Goal: Task Accomplishment & Management: Manage account settings

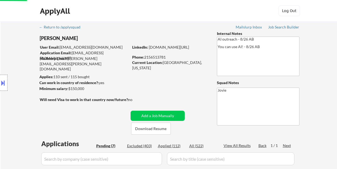
select select ""pending""
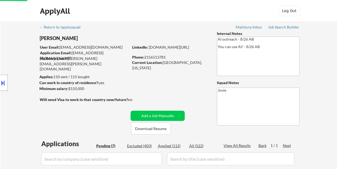
select select ""pending""
select select ""applied""
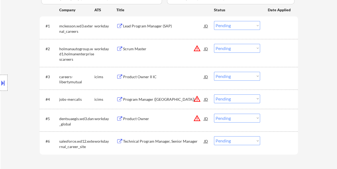
scroll to position [161, 0]
click at [271, 27] on div at bounding box center [280, 26] width 24 height 10
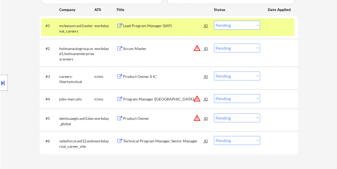
click at [178, 25] on div "Lead Program Manager (SAP)" at bounding box center [163, 25] width 81 height 5
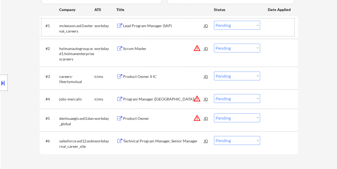
click at [261, 25] on div "#1 mckesson.wd3.external_careers workday Lead Program Manager (SAP) JD Choose a…" at bounding box center [167, 27] width 253 height 18
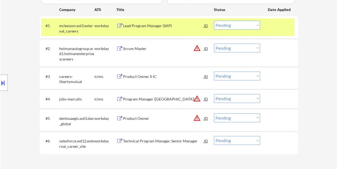
click at [257, 26] on select "Choose an option... Pending Applied Excluded (Questions) Excluded (Expired) Exc…" at bounding box center [237, 25] width 46 height 9
click at [214, 21] on select "Choose an option... Pending Applied Excluded (Questions) Excluded (Expired) Exc…" at bounding box center [237, 25] width 46 height 9
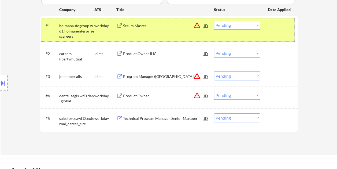
click at [263, 30] on div "#1 holmanautogroup.wd1.holmanenterprisescareers workday Scrum Master JD warning…" at bounding box center [167, 29] width 253 height 23
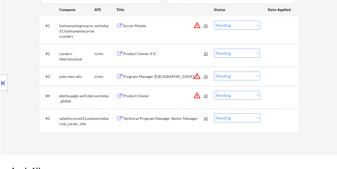
drag, startPoint x: 270, startPoint y: 32, endPoint x: 267, endPoint y: 33, distance: 2.9
click at [270, 32] on div "#1 holmanautogroup.wd1.holmanenterprisescareers workday Scrum Master JD warning…" at bounding box center [167, 29] width 253 height 23
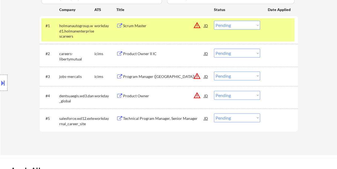
click at [170, 31] on div "#1 holmanautogroup.wd1.holmanenterprisescareers workday Scrum Master JD warning…" at bounding box center [167, 29] width 253 height 23
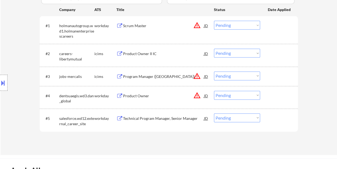
click at [281, 30] on div at bounding box center [280, 26] width 24 height 10
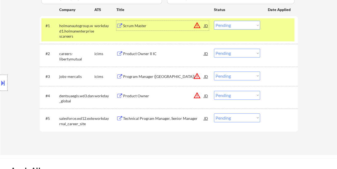
click at [181, 26] on div "Scrum Master" at bounding box center [163, 25] width 81 height 5
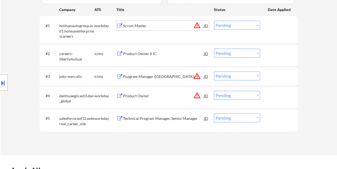
click at [265, 27] on div "#1 holmanautogroup.wd1.holmanenterprisescareers workday Scrum Master JD warning…" at bounding box center [167, 29] width 253 height 23
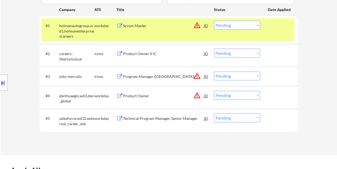
click at [256, 25] on select "Choose an option... Pending Applied Excluded (Questions) Excluded (Expired) Exc…" at bounding box center [237, 25] width 46 height 9
click at [214, 21] on select "Choose an option... Pending Applied Excluded (Questions) Excluded (Expired) Exc…" at bounding box center [237, 25] width 46 height 9
select select ""pending""
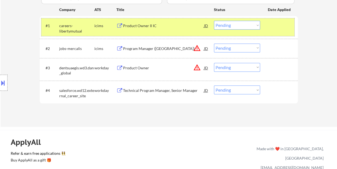
click at [272, 28] on div at bounding box center [280, 26] width 24 height 10
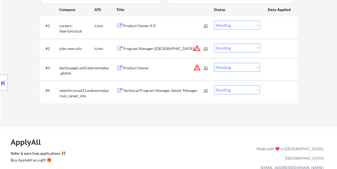
click at [274, 67] on div at bounding box center [280, 68] width 24 height 10
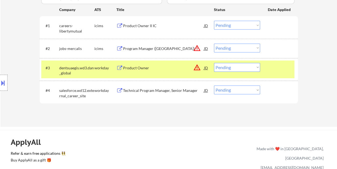
click at [171, 68] on div "Product Owner" at bounding box center [163, 67] width 81 height 5
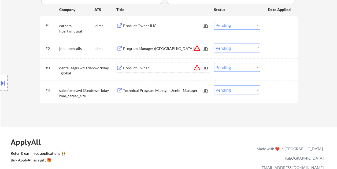
click at [271, 70] on div at bounding box center [280, 68] width 24 height 10
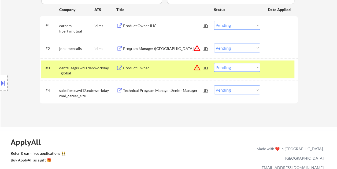
click at [257, 70] on select "Choose an option... Pending Applied Excluded (Questions) Excluded (Expired) Exc…" at bounding box center [237, 67] width 46 height 9
click at [255, 67] on select "Choose an option... Pending Applied Excluded (Questions) Excluded (Expired) Exc…" at bounding box center [237, 67] width 46 height 9
click at [214, 63] on select "Choose an option... Pending Applied Excluded (Questions) Excluded (Expired) Exc…" at bounding box center [237, 67] width 46 height 9
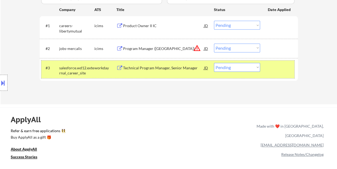
click at [271, 69] on div at bounding box center [280, 68] width 24 height 10
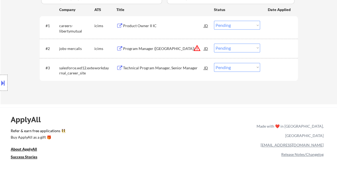
click at [273, 68] on div at bounding box center [280, 68] width 24 height 10
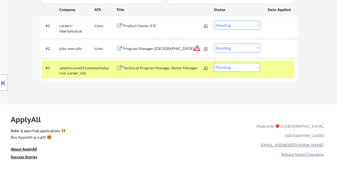
click at [173, 64] on div "Technical Program Manager, Senior Manager" at bounding box center [163, 68] width 81 height 10
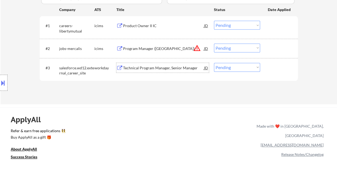
click at [274, 66] on div at bounding box center [280, 68] width 24 height 10
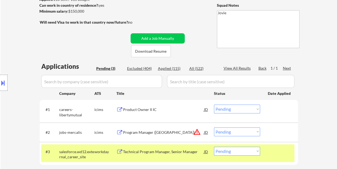
scroll to position [106, 0]
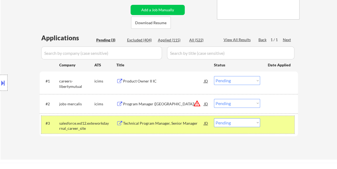
click at [256, 123] on select "Choose an option... Pending Applied Excluded (Questions) Excluded (Expired) Exc…" at bounding box center [237, 122] width 46 height 9
select select ""applied""
click at [214, 118] on select "Choose an option... Pending Applied Excluded (Questions) Excluded (Expired) Exc…" at bounding box center [237, 122] width 46 height 9
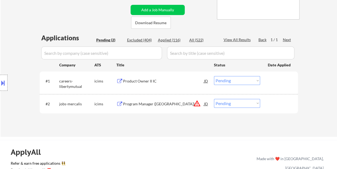
click at [279, 78] on div at bounding box center [280, 81] width 24 height 10
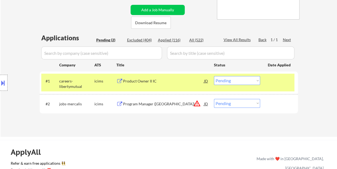
click at [175, 83] on div "Product Owner II IC" at bounding box center [163, 81] width 81 height 10
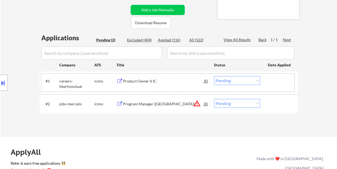
click at [283, 82] on div at bounding box center [280, 81] width 24 height 10
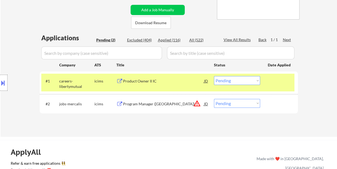
click at [179, 82] on div "Product Owner II IC" at bounding box center [163, 80] width 81 height 5
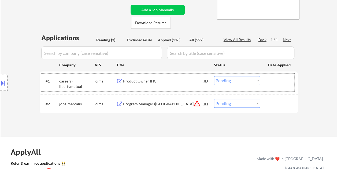
click at [271, 80] on div at bounding box center [280, 81] width 24 height 10
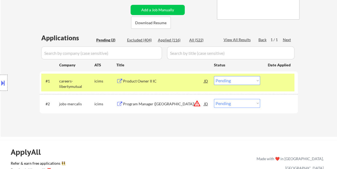
click at [254, 79] on select "Choose an option... Pending Applied Excluded (Questions) Excluded (Expired) Exc…" at bounding box center [237, 80] width 46 height 9
click at [214, 76] on select "Choose an option... Pending Applied Excluded (Questions) Excluded (Expired) Exc…" at bounding box center [237, 80] width 46 height 9
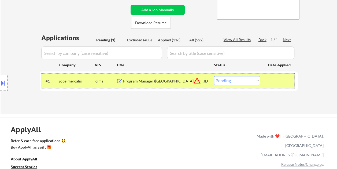
click at [268, 81] on div at bounding box center [280, 81] width 24 height 10
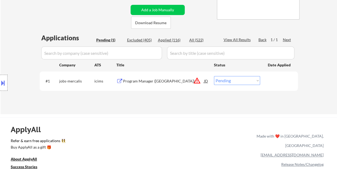
click at [168, 79] on div "Program Manager (West Coast)" at bounding box center [163, 80] width 81 height 5
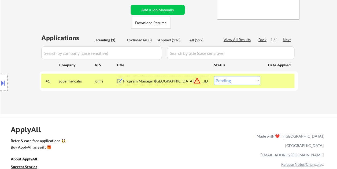
click at [244, 79] on select "Choose an option... Pending Applied Excluded (Questions) Excluded (Expired) Exc…" at bounding box center [237, 80] width 46 height 9
click at [214, 76] on select "Choose an option... Pending Applied Excluded (Questions) Excluded (Expired) Exc…" at bounding box center [237, 80] width 46 height 9
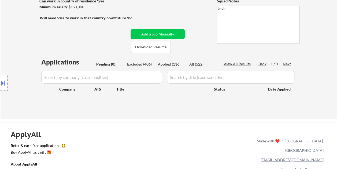
scroll to position [79, 0]
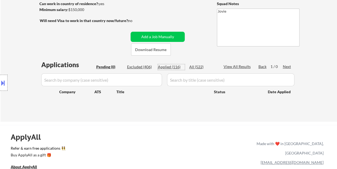
click at [169, 64] on div "Applied (116)" at bounding box center [171, 66] width 27 height 5
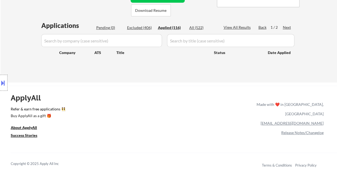
scroll to position [134, 0]
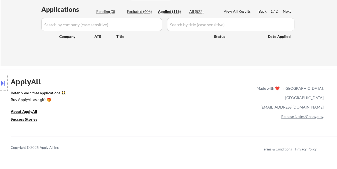
select select ""applied""
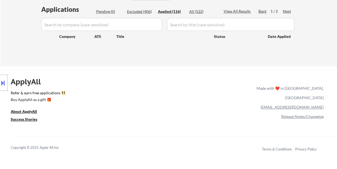
select select ""applied""
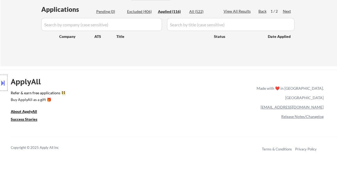
select select ""applied""
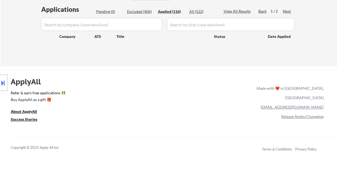
select select ""applied""
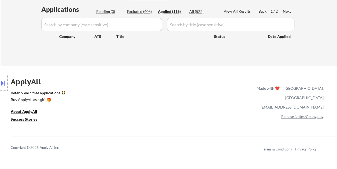
select select ""applied""
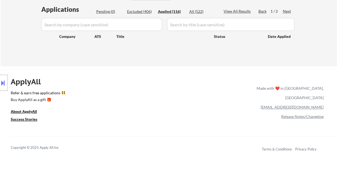
select select ""applied""
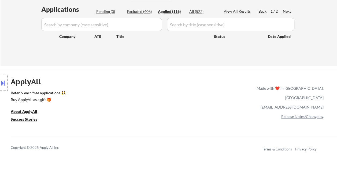
select select ""applied""
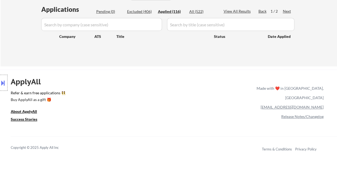
select select ""applied""
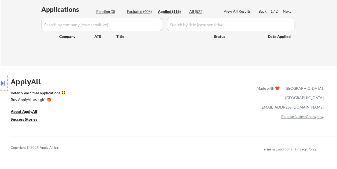
select select ""applied""
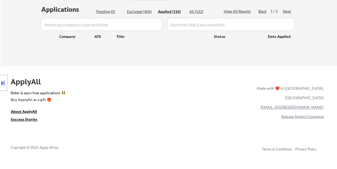
select select ""applied""
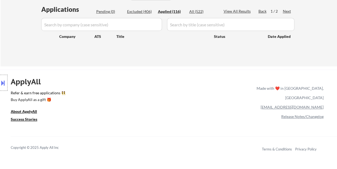
select select ""applied""
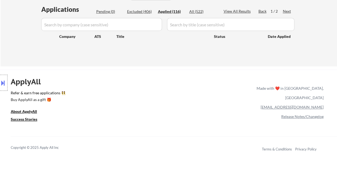
select select ""applied""
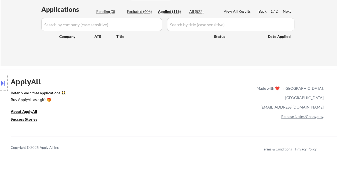
select select ""applied""
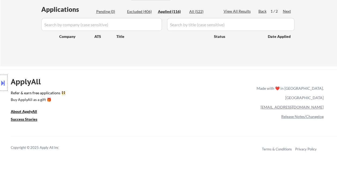
select select ""applied""
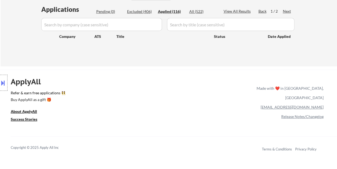
select select ""applied""
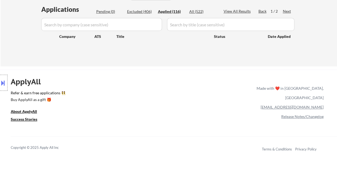
select select ""applied""
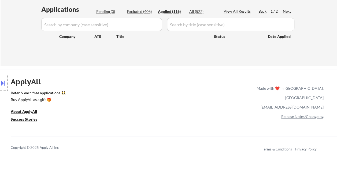
select select ""applied""
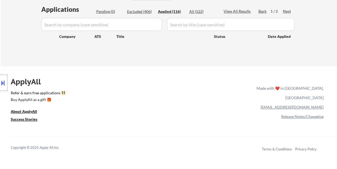
select select ""applied""
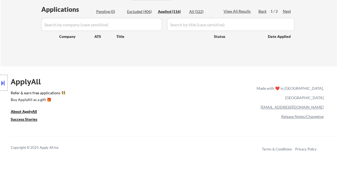
select select ""applied""
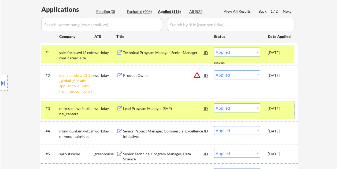
click at [290, 109] on div "Sep 13, 2025" at bounding box center [280, 108] width 24 height 5
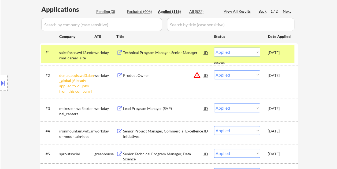
click at [271, 53] on div "Sep 13, 2025" at bounding box center [280, 52] width 24 height 5
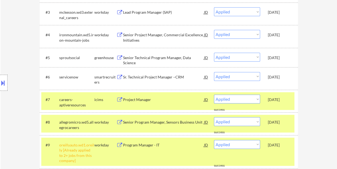
scroll to position [241, 0]
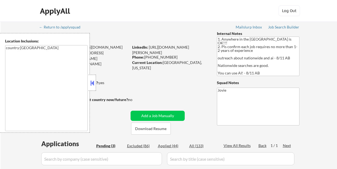
select select ""pending""
click at [94, 83] on button at bounding box center [92, 83] width 6 height 8
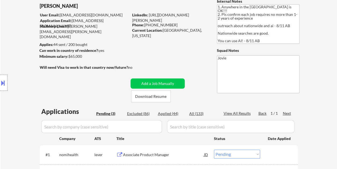
scroll to position [27, 0]
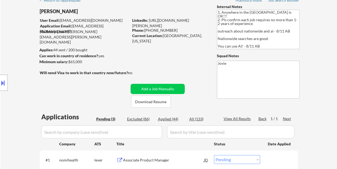
click at [181, 59] on div "← Return to /applysquad Mailslurp Inbox Job Search Builder Michael Flaim User E…" at bounding box center [169, 113] width 268 height 236
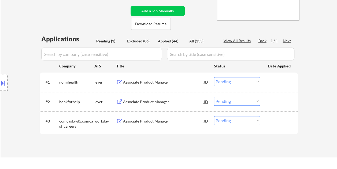
scroll to position [107, 0]
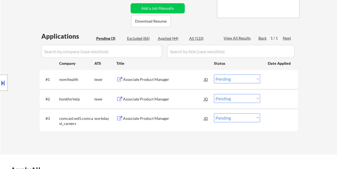
click at [277, 77] on div at bounding box center [280, 79] width 24 height 10
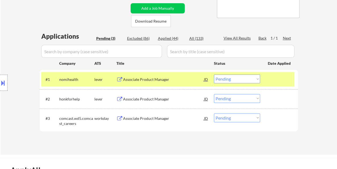
click at [160, 77] on div "Associate Product Manager" at bounding box center [163, 79] width 81 height 5
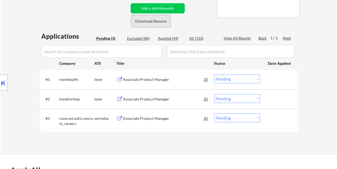
click at [152, 20] on button "Download Resume" at bounding box center [151, 21] width 40 height 12
click at [267, 80] on div "#1 nomihealth lever Associate Product Manager JD Choose an option... Pending Ap…" at bounding box center [167, 79] width 253 height 14
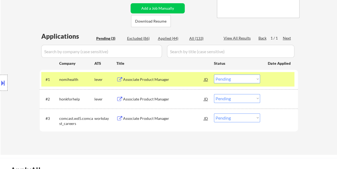
click at [258, 80] on select "Choose an option... Pending Applied Excluded (Questions) Excluded (Expired) Exc…" at bounding box center [237, 78] width 46 height 9
click at [214, 74] on select "Choose an option... Pending Applied Excluded (Questions) Excluded (Expired) Exc…" at bounding box center [237, 78] width 46 height 9
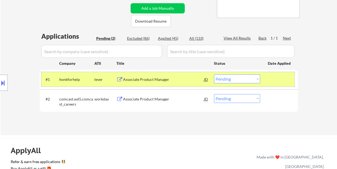
click at [273, 82] on div at bounding box center [280, 79] width 24 height 10
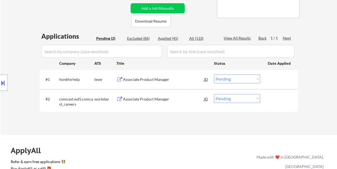
click at [275, 80] on div at bounding box center [280, 79] width 24 height 10
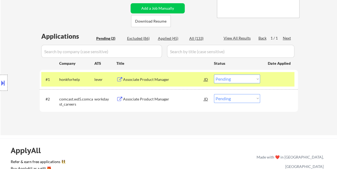
click at [188, 78] on div "Associate Product Manager" at bounding box center [163, 79] width 81 height 5
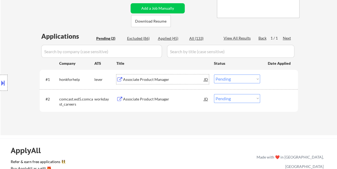
click at [271, 72] on div "#1 honkforhelp lever Associate Product Manager JD Choose an option... Pending A…" at bounding box center [167, 79] width 253 height 14
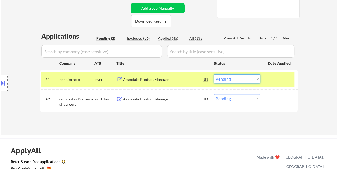
drag, startPoint x: 257, startPoint y: 78, endPoint x: 254, endPoint y: 81, distance: 4.4
click at [257, 78] on select "Choose an option... Pending Applied Excluded (Questions) Excluded (Expired) Exc…" at bounding box center [237, 78] width 46 height 9
click at [214, 74] on select "Choose an option... Pending Applied Excluded (Questions) Excluded (Expired) Exc…" at bounding box center [237, 78] width 46 height 9
click at [243, 79] on select "Choose an option... Pending Applied Excluded (Questions) Excluded (Expired) Exc…" at bounding box center [237, 78] width 46 height 9
click at [214, 74] on select "Choose an option... Pending Applied Excluded (Questions) Excluded (Expired) Exc…" at bounding box center [237, 78] width 46 height 9
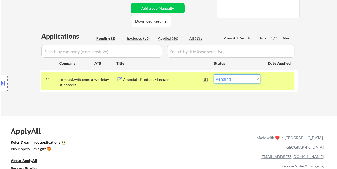
click at [234, 98] on div "Applications Pending (1) Excluded (86) Applied (46) All (133) View All Results …" at bounding box center [169, 69] width 258 height 74
click at [168, 80] on div "Associate Product Manager" at bounding box center [163, 79] width 81 height 5
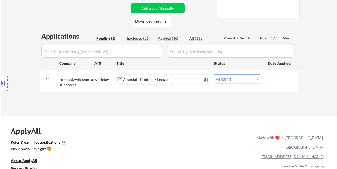
click at [267, 78] on div "#1 comcast.wd5.comcast_careers workday Associate Product Manager JD Choose an o…" at bounding box center [167, 81] width 253 height 18
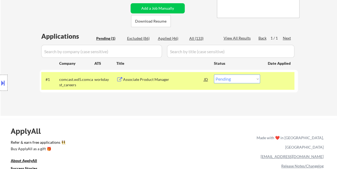
click at [257, 79] on select "Choose an option... Pending Applied Excluded (Questions) Excluded (Expired) Exc…" at bounding box center [237, 78] width 46 height 9
select select ""excluded__bad_match_""
click at [214, 74] on select "Choose an option... Pending Applied Excluded (Questions) Excluded (Expired) Exc…" at bounding box center [237, 78] width 46 height 9
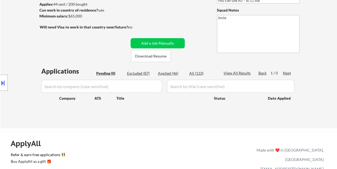
scroll to position [80, 0]
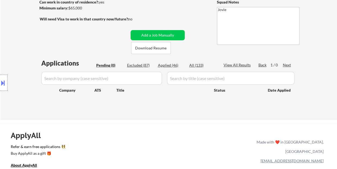
click at [173, 64] on div "Applied (46)" at bounding box center [171, 64] width 27 height 5
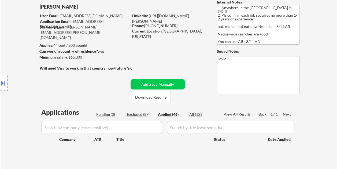
scroll to position [27, 0]
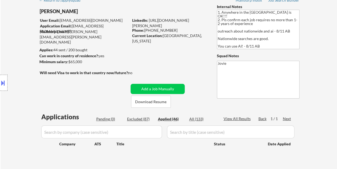
select select ""applied""
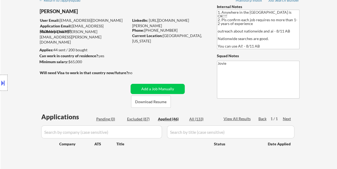
select select ""applied""
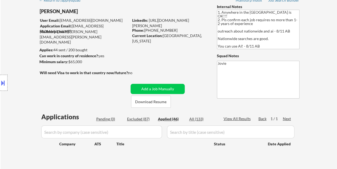
select select ""applied""
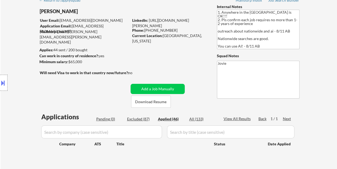
select select ""applied""
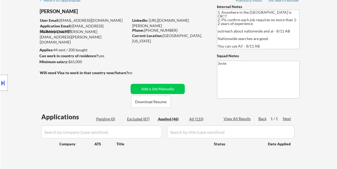
select select ""applied""
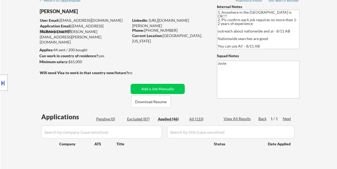
select select ""applied""
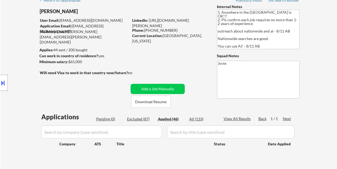
select select ""applied""
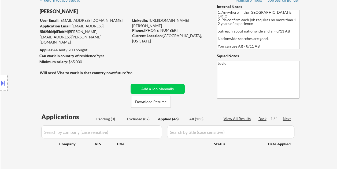
select select ""applied""
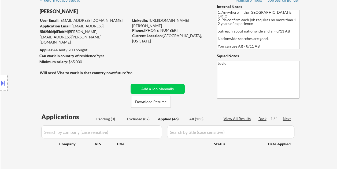
select select ""applied""
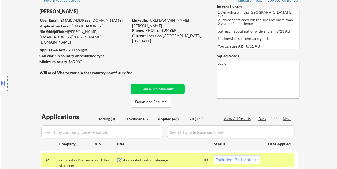
select select ""applied""
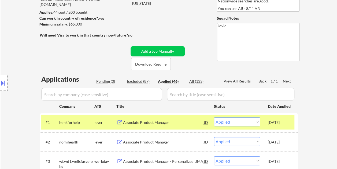
scroll to position [80, 0]
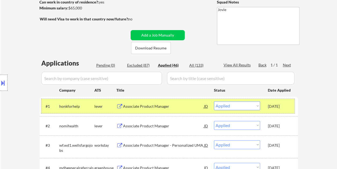
click at [285, 102] on div "Sep 13, 2025" at bounding box center [280, 106] width 24 height 10
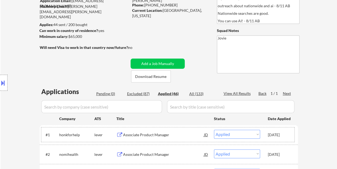
scroll to position [27, 0]
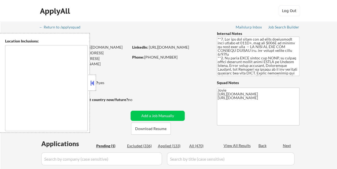
type textarea "country:[GEOGRAPHIC_DATA]"
click at [94, 84] on button at bounding box center [92, 83] width 6 height 8
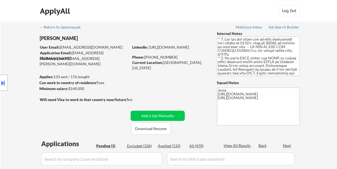
select select ""pending""
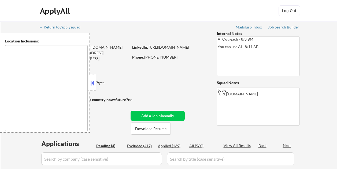
select select ""pending""
type textarea "remote"
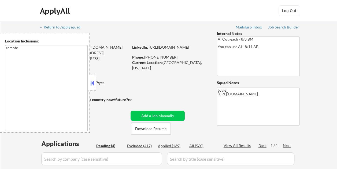
drag, startPoint x: 93, startPoint y: 83, endPoint x: 115, endPoint y: 80, distance: 22.9
click at [92, 82] on button at bounding box center [92, 83] width 6 height 8
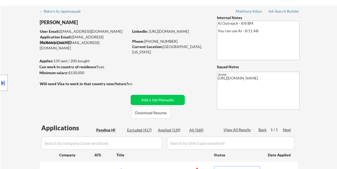
scroll to position [107, 0]
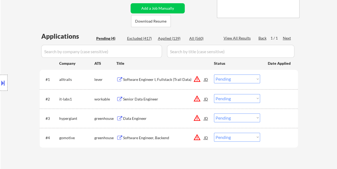
click at [270, 81] on div at bounding box center [280, 79] width 24 height 10
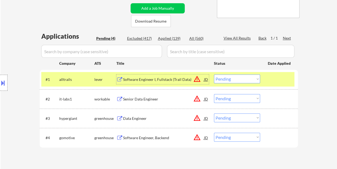
click at [179, 81] on div "Software Engineer I, Fullstack (Trail Data)" at bounding box center [163, 79] width 81 height 5
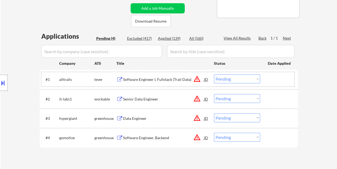
drag, startPoint x: 270, startPoint y: 76, endPoint x: 256, endPoint y: 78, distance: 14.6
click at [270, 76] on div at bounding box center [280, 79] width 24 height 10
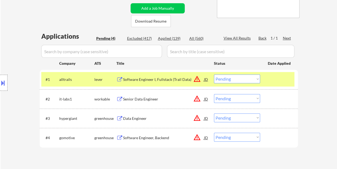
click at [255, 78] on select "Choose an option... Pending Applied Excluded (Questions) Excluded (Expired) Exc…" at bounding box center [237, 78] width 46 height 9
click at [214, 74] on select "Choose an option... Pending Applied Excluded (Questions) Excluded (Expired) Exc…" at bounding box center [237, 78] width 46 height 9
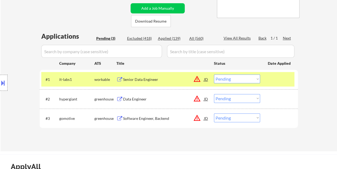
click at [269, 80] on div at bounding box center [280, 79] width 24 height 10
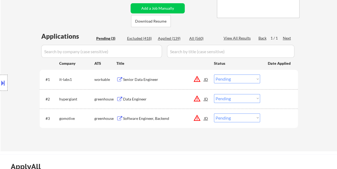
click at [272, 77] on div at bounding box center [280, 79] width 24 height 10
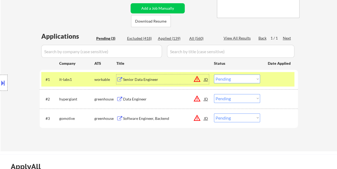
click at [186, 79] on div "Senior Data Engineer" at bounding box center [163, 79] width 81 height 5
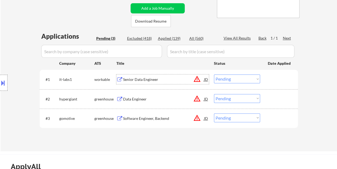
click at [271, 83] on div at bounding box center [280, 79] width 24 height 10
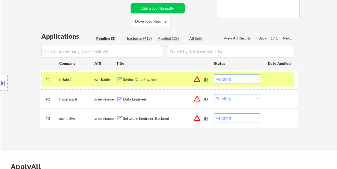
click at [176, 71] on div "#1 it-labs1 workable Senior Data Engineer JD warning_amber Choose an option... …" at bounding box center [169, 79] width 258 height 19
click at [184, 80] on div "Senior Data Engineer" at bounding box center [163, 79] width 81 height 5
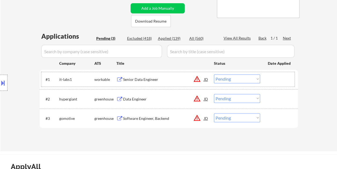
click at [266, 79] on div "#1 it-labs1 workable Senior Data Engineer JD warning_amber Choose an option... …" at bounding box center [167, 79] width 253 height 14
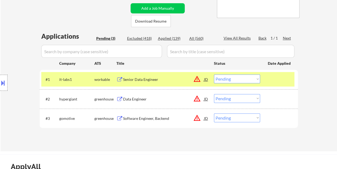
click at [256, 78] on select "Choose an option... Pending Applied Excluded (Questions) Excluded (Expired) Exc…" at bounding box center [237, 78] width 46 height 9
click at [214, 74] on select "Choose an option... Pending Applied Excluded (Questions) Excluded (Expired) Exc…" at bounding box center [237, 78] width 46 height 9
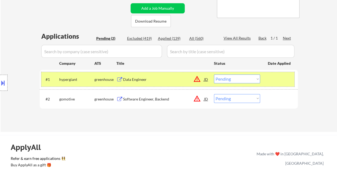
drag, startPoint x: 280, startPoint y: 79, endPoint x: 222, endPoint y: 73, distance: 58.6
click at [279, 79] on div at bounding box center [280, 79] width 24 height 10
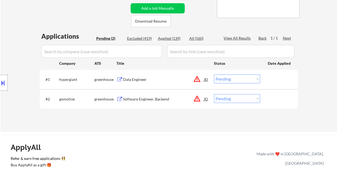
click at [271, 81] on div at bounding box center [280, 79] width 24 height 10
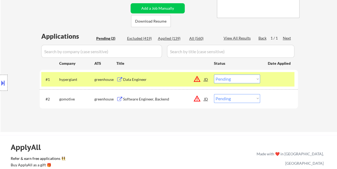
click at [174, 78] on div "Data Engineer" at bounding box center [163, 79] width 81 height 5
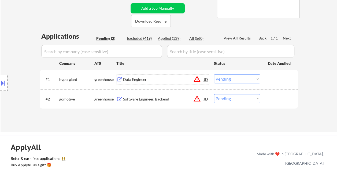
drag, startPoint x: 281, startPoint y: 80, endPoint x: 271, endPoint y: 81, distance: 9.7
click at [280, 80] on div at bounding box center [280, 79] width 24 height 10
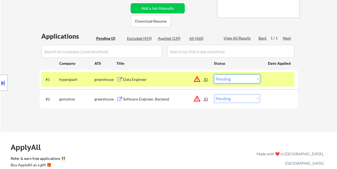
click at [250, 79] on select "Choose an option... Pending Applied Excluded (Questions) Excluded (Expired) Exc…" at bounding box center [237, 78] width 46 height 9
click at [214, 74] on select "Choose an option... Pending Applied Excluded (Questions) Excluded (Expired) Exc…" at bounding box center [237, 78] width 46 height 9
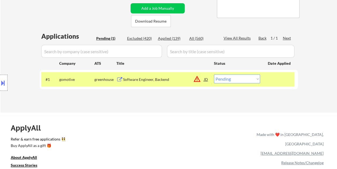
click at [269, 76] on div at bounding box center [280, 79] width 24 height 10
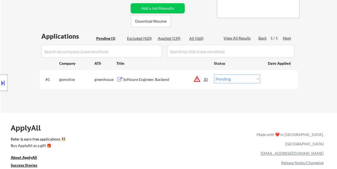
click at [269, 78] on div at bounding box center [280, 79] width 24 height 10
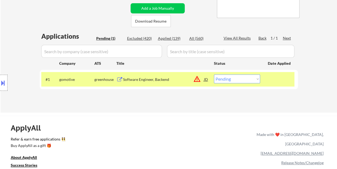
click at [182, 79] on div "Software Engineer, Backend" at bounding box center [163, 79] width 81 height 5
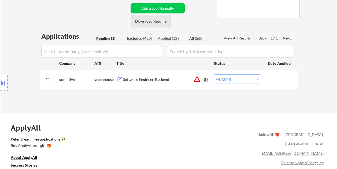
click at [152, 24] on button "Download Resume" at bounding box center [151, 21] width 40 height 12
click at [237, 79] on select "Choose an option... Pending Applied Excluded (Questions) Excluded (Expired) Exc…" at bounding box center [237, 78] width 46 height 9
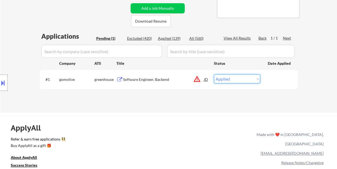
click at [214, 74] on select "Choose an option... Pending Applied Excluded (Questions) Excluded (Expired) Exc…" at bounding box center [237, 78] width 46 height 9
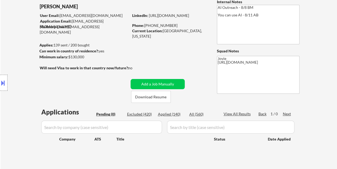
scroll to position [27, 0]
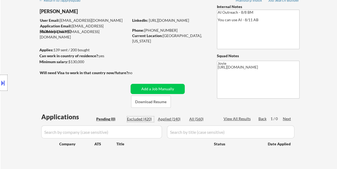
click at [141, 116] on div "Excluded (420)" at bounding box center [140, 118] width 27 height 5
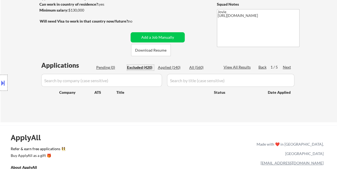
scroll to position [54, 0]
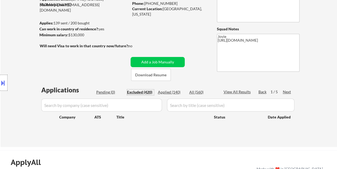
select select ""excluded__bad_match_""
select select ""excluded__other_""
select select ""excluded__bad_match_""
select select ""excluded__expired_""
select select ""excluded""
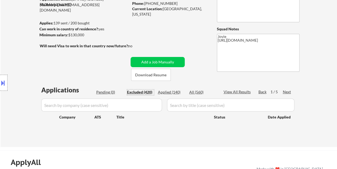
select select ""excluded__bad_match_""
select select ""excluded__expired_""
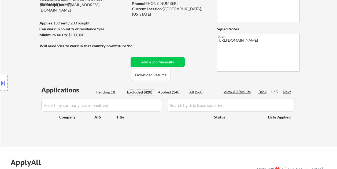
select select ""excluded__bad_match_""
select select ""excluded__other_""
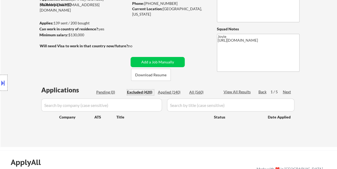
select select ""excluded""
select select ""excluded__expired_""
select select ""excluded__bad_match_""
select select ""excluded""
select select ""excluded__expired_""
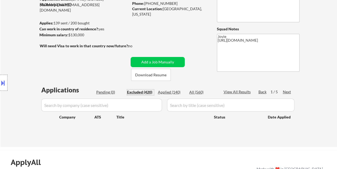
select select ""excluded__bad_match_""
select select ""excluded__other_""
select select ""excluded__bad_match_""
select select ""excluded__expired_""
select select ""excluded__bad_match_""
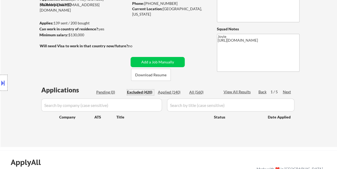
select select ""excluded""
select select ""excluded__bad_match_""
select select ""excluded__expired_""
select select ""excluded__other_""
select select ""excluded__bad_match_""
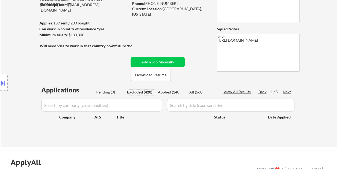
select select ""excluded__bad_match_""
select select ""excluded__other_""
select select ""excluded__bad_match_""
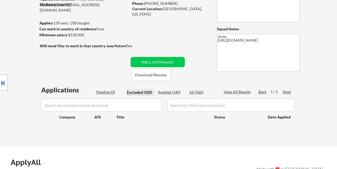
select select ""excluded__other_""
select select ""excluded__expired_""
select select ""excluded__bad_match_""
select select ""excluded__other_""
select select ""excluded__bad_match_""
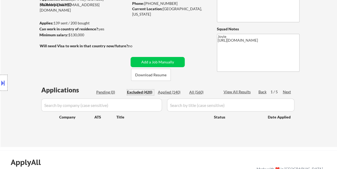
select select ""excluded__bad_match_""
select select ""excluded""
select select ""excluded__other_""
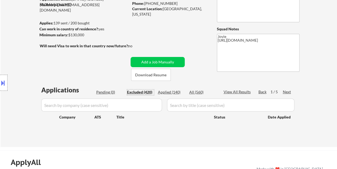
select select ""excluded__bad_match_""
select select ""excluded__salary_""
select select ""excluded__bad_match_""
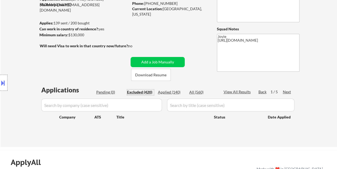
select select ""excluded__bad_match_""
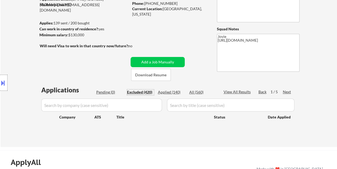
select select ""excluded__bad_match_""
select select ""excluded__other_""
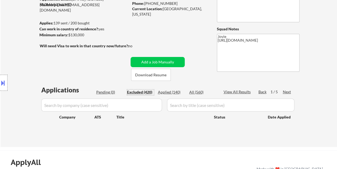
select select ""excluded__bad_match_""
select select ""excluded__other_""
select select ""excluded__bad_match_""
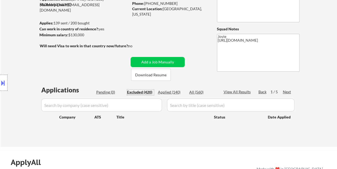
select select ""excluded__bad_match_""
select select ""excluded__other_""
select select ""excluded__bad_match_""
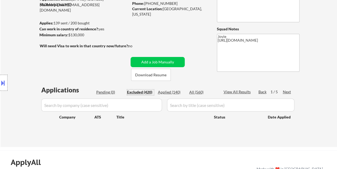
select select ""excluded__other_""
select select ""excluded__bad_match_""
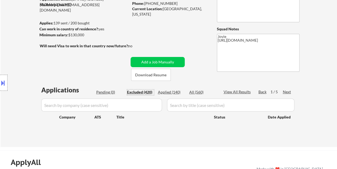
select select ""excluded__bad_match_""
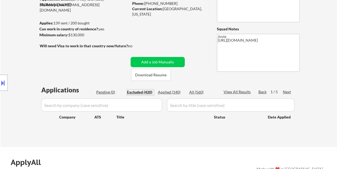
select select ""excluded__bad_match_""
select select ""excluded__expired_""
select select ""excluded__bad_match_""
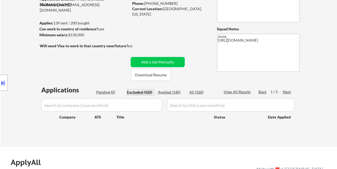
select select ""excluded__bad_match_""
select select ""excluded__expired_""
select select ""excluded__bad_match_""
select select ""excluded__expired_""
select select ""excluded__bad_match_""
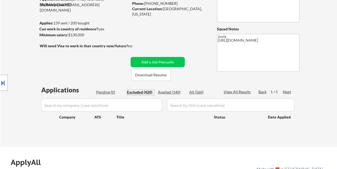
select select ""excluded__bad_match_""
select select ""excluded__other_""
select select ""excluded__expired_""
select select ""excluded__bad_match_""
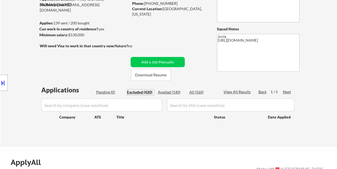
select select ""excluded__bad_match_""
select select ""excluded__other_""
select select ""excluded__bad_match_""
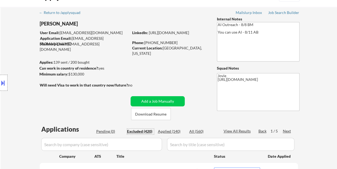
scroll to position [0, 0]
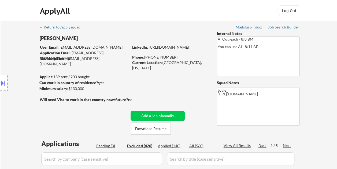
click at [6, 81] on div at bounding box center [4, 83] width 8 height 16
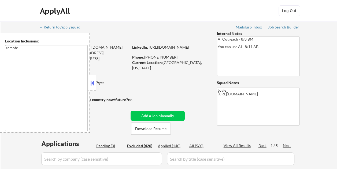
click at [93, 83] on button at bounding box center [92, 83] width 6 height 8
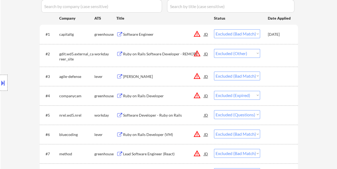
scroll to position [161, 0]
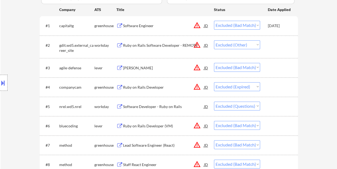
click at [274, 71] on div at bounding box center [280, 68] width 24 height 10
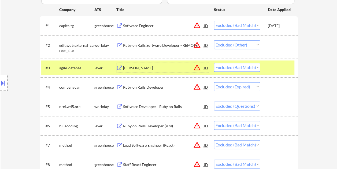
click at [163, 67] on div "Ruby Developer" at bounding box center [163, 67] width 81 height 5
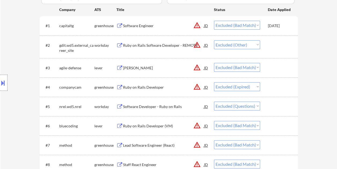
click at [3, 78] on button at bounding box center [3, 82] width 6 height 9
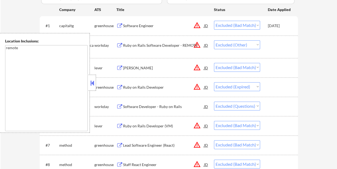
click at [90, 84] on button at bounding box center [92, 83] width 6 height 8
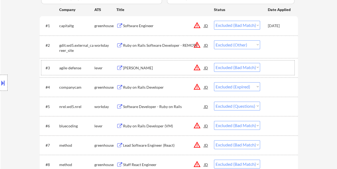
drag, startPoint x: 276, startPoint y: 67, endPoint x: 265, endPoint y: 70, distance: 11.6
click at [275, 68] on div at bounding box center [280, 68] width 24 height 10
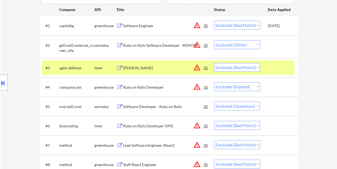
click at [255, 66] on select "Choose an option... Pending Applied Excluded (Questions) Excluded (Expired) Exc…" at bounding box center [237, 67] width 46 height 9
select select ""applied""
click at [214, 63] on select "Choose an option... Pending Applied Excluded (Questions) Excluded (Expired) Exc…" at bounding box center [237, 67] width 46 height 9
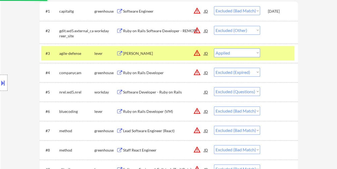
scroll to position [188, 0]
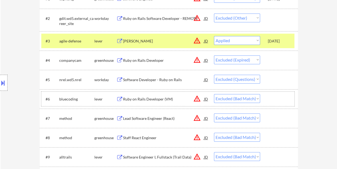
click at [279, 99] on div at bounding box center [280, 99] width 24 height 10
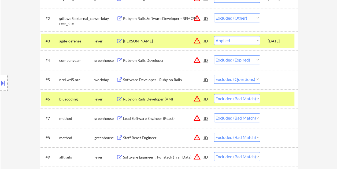
click at [265, 97] on div "#6 bluecoding lever Ruby on Rails Developer (VM) JD warning_amber Choose an opt…" at bounding box center [167, 98] width 253 height 14
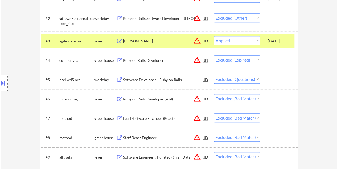
drag, startPoint x: 273, startPoint y: 97, endPoint x: 257, endPoint y: 98, distance: 15.6
click at [273, 97] on div at bounding box center [280, 99] width 24 height 10
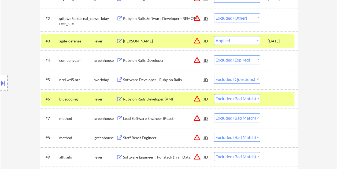
click at [164, 100] on div "Ruby on Rails Developer (VM)" at bounding box center [163, 98] width 81 height 5
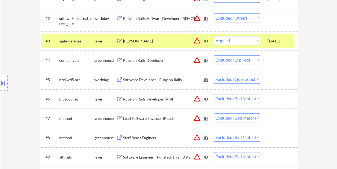
click at [275, 100] on div at bounding box center [280, 99] width 24 height 10
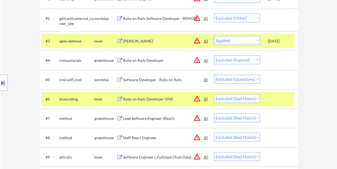
click at [259, 98] on select "Choose an option... Pending Applied Excluded (Questions) Excluded (Expired) Exc…" at bounding box center [237, 98] width 46 height 9
select select ""excluded__expired_""
click at [214, 94] on select "Choose an option... Pending Applied Excluded (Questions) Excluded (Expired) Exc…" at bounding box center [237, 98] width 46 height 9
select select ""excluded__expired_""
select select ""excluded""
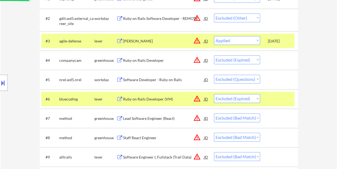
select select ""excluded__bad_match_""
select select ""excluded__expired_""
select select ""excluded__bad_match_""
select select ""excluded__other_""
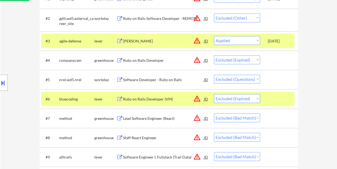
select select ""excluded""
select select ""excluded__expired_""
select select ""excluded__bad_match_""
select select ""excluded""
select select ""excluded__expired_""
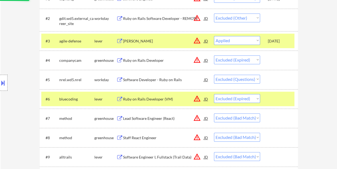
select select ""excluded__bad_match_""
select select ""excluded__other_""
select select ""excluded__bad_match_""
select select ""excluded__expired_""
select select ""excluded__bad_match_""
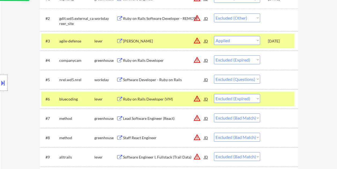
select select ""excluded""
select select ""excluded__bad_match_""
select select ""excluded__expired_""
select select ""excluded__other_""
select select ""excluded__bad_match_""
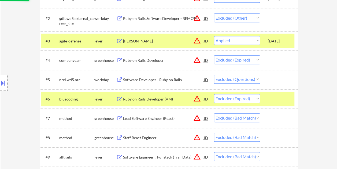
select select ""excluded__other_""
select select ""excluded__bad_match_""
select select ""excluded__other_""
select select ""excluded__expired_""
select select ""excluded__bad_match_""
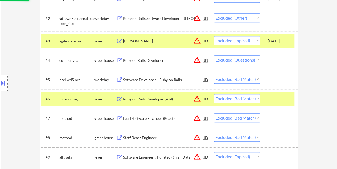
select select ""excluded__other_""
select select ""excluded__bad_match_""
select select ""excluded""
select select ""excluded__other_""
select select ""excluded__bad_match_""
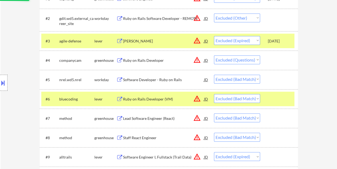
select select ""excluded__salary_""
select select ""excluded__bad_match_""
select select ""excluded__other_""
select select ""excluded__bad_match_""
select select ""excluded__other_""
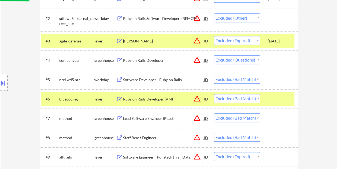
select select ""excluded__bad_match_""
select select ""excluded__other_""
select select ""excluded__bad_match_""
select select ""excluded__other_""
select select ""excluded__bad_match_""
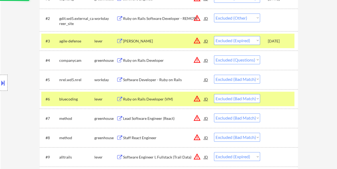
select select ""excluded__expired_""
select select ""excluded__bad_match_""
select select ""excluded__expired_""
select select ""excluded__bad_match_""
select select ""excluded__expired_""
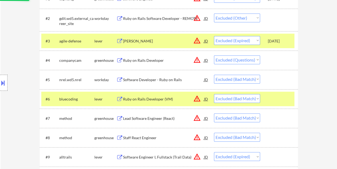
select select ""excluded__bad_match_""
select select ""excluded__other_""
select select ""excluded__expired_""
select select ""excluded__bad_match_""
select select ""excluded__other_""
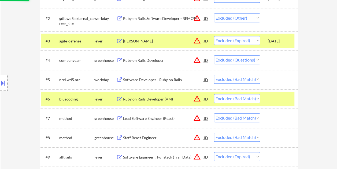
select select ""excluded__bad_match_""
select select ""excluded__expired_""
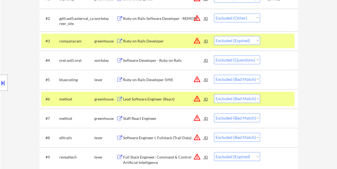
select select ""excluded__expired_""
click at [275, 96] on div at bounding box center [280, 99] width 24 height 10
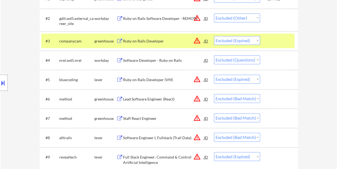
click at [281, 100] on div at bounding box center [280, 99] width 24 height 10
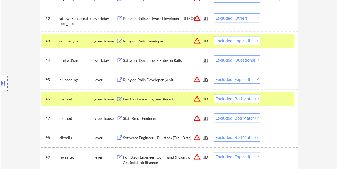
click at [279, 99] on div at bounding box center [280, 99] width 24 height 10
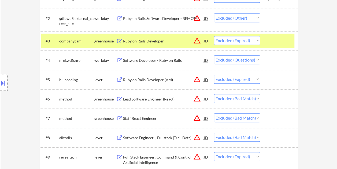
click at [276, 41] on div at bounding box center [280, 41] width 24 height 10
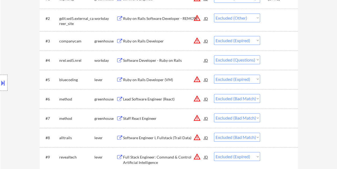
click at [276, 98] on div at bounding box center [280, 99] width 24 height 10
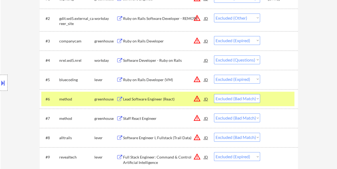
click at [154, 94] on div "Lead Software Engineer (React)" at bounding box center [163, 99] width 81 height 10
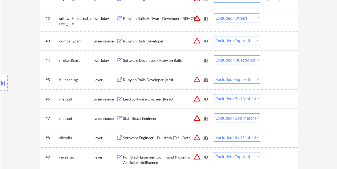
click at [269, 99] on div at bounding box center [280, 99] width 24 height 10
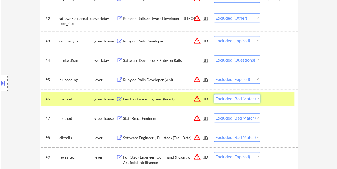
click at [250, 97] on select "Choose an option... Pending Applied Excluded (Questions) Excluded (Expired) Exc…" at bounding box center [237, 98] width 46 height 9
select select ""excluded__expired_""
click at [214, 94] on select "Choose an option... Pending Applied Excluded (Questions) Excluded (Expired) Exc…" at bounding box center [237, 98] width 46 height 9
click at [271, 100] on div at bounding box center [280, 99] width 24 height 10
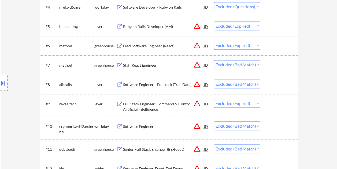
scroll to position [241, 0]
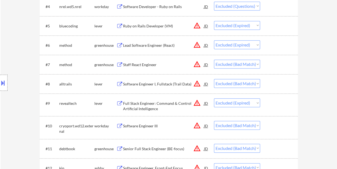
click at [275, 64] on div at bounding box center [280, 65] width 24 height 10
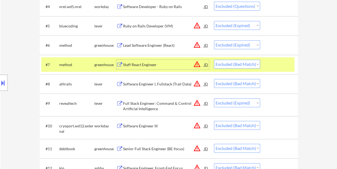
click at [146, 61] on div "Staff React Engineer" at bounding box center [163, 65] width 81 height 10
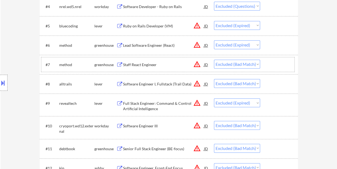
click at [280, 60] on div at bounding box center [280, 65] width 24 height 10
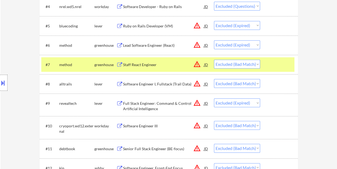
click at [259, 64] on select "Choose an option... Pending Applied Excluded (Questions) Excluded (Expired) Exc…" at bounding box center [237, 64] width 46 height 9
select select ""excluded__location_""
click at [214, 60] on select "Choose an option... Pending Applied Excluded (Questions) Excluded (Expired) Exc…" at bounding box center [237, 64] width 46 height 9
click at [274, 63] on div at bounding box center [280, 65] width 24 height 10
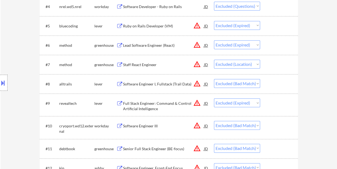
click at [271, 84] on div at bounding box center [280, 84] width 24 height 10
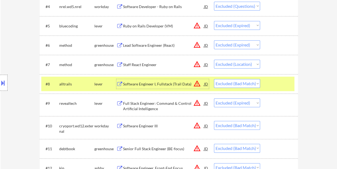
click at [169, 79] on div "Software Engineer I, Fullstack (Trail Data)" at bounding box center [163, 84] width 81 height 10
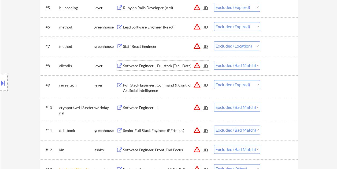
scroll to position [268, 0]
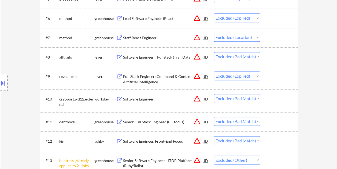
click at [276, 99] on div at bounding box center [280, 99] width 24 height 10
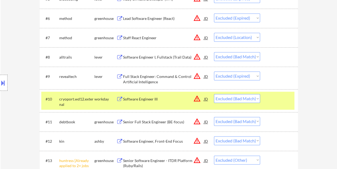
click at [273, 98] on div at bounding box center [280, 99] width 24 height 10
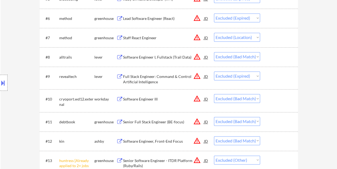
click at [283, 114] on div "#11 debtbook greenhouse Senior Full Stack Engineer (BE-focus) JD warning_amber …" at bounding box center [167, 121] width 253 height 14
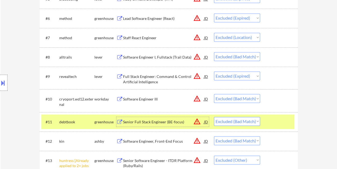
click at [172, 118] on div "Senior Full Stack Engineer (BE-focus)" at bounding box center [163, 122] width 81 height 10
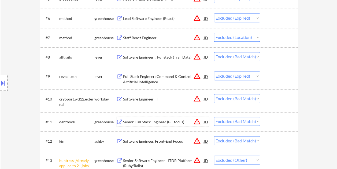
click at [256, 117] on select "Choose an option... Pending Applied Excluded (Questions) Excluded (Expired) Exc…" at bounding box center [237, 121] width 46 height 9
select select ""excluded__salary_""
click at [214, 117] on select "Choose an option... Pending Applied Excluded (Questions) Excluded (Expired) Exc…" at bounding box center [237, 121] width 46 height 9
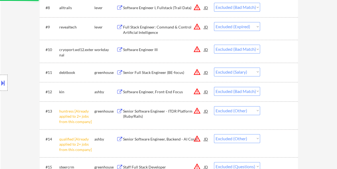
scroll to position [322, 0]
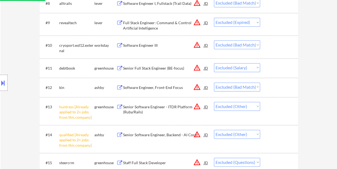
click at [273, 89] on div at bounding box center [280, 87] width 24 height 10
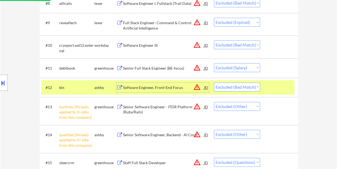
click at [157, 84] on div "Software Engineer, Front-End Focus" at bounding box center [163, 87] width 81 height 10
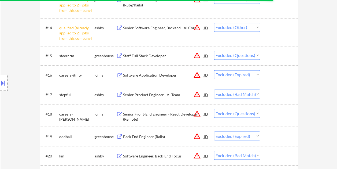
scroll to position [429, 0]
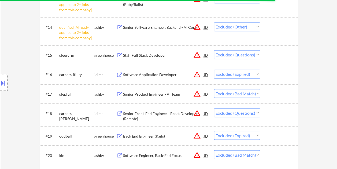
click at [272, 99] on div "#17 stepful ashby Senior Product Engineer - AI Team JD warning_amber Choose an …" at bounding box center [167, 93] width 253 height 14
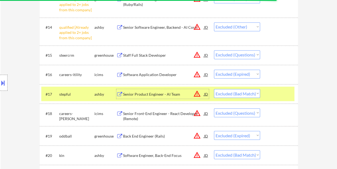
click at [173, 95] on div "Senior Product Engineer - AI Team" at bounding box center [163, 93] width 81 height 5
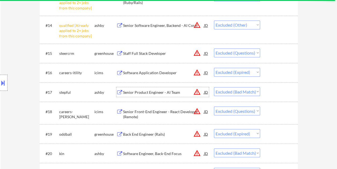
scroll to position [456, 0]
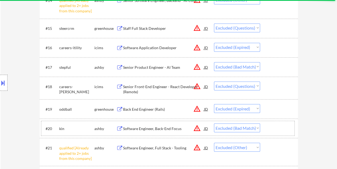
click at [276, 129] on div at bounding box center [280, 128] width 24 height 10
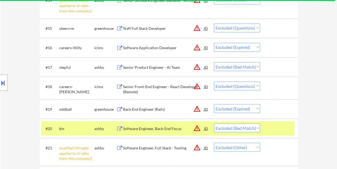
click at [155, 129] on div "Software Engineer, Back-End Focus" at bounding box center [163, 128] width 81 height 5
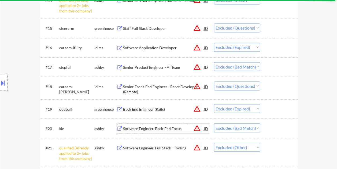
drag, startPoint x: 272, startPoint y: 131, endPoint x: 270, endPoint y: 131, distance: 2.9
click at [271, 131] on div at bounding box center [280, 128] width 24 height 10
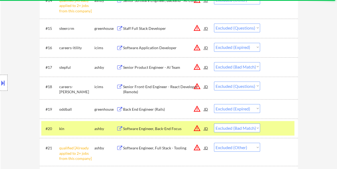
click at [259, 129] on select "Choose an option... Pending Applied Excluded (Questions) Excluded (Expired) Exc…" at bounding box center [237, 127] width 46 height 9
select select ""excluded__expired_""
click at [214, 123] on select "Choose an option... Pending Applied Excluded (Questions) Excluded (Expired) Exc…" at bounding box center [237, 127] width 46 height 9
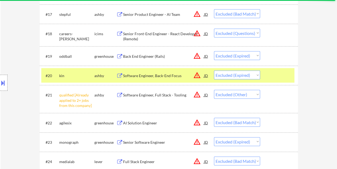
scroll to position [510, 0]
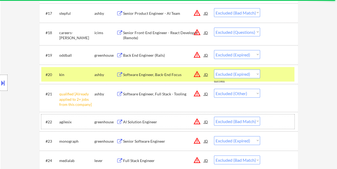
click at [269, 122] on div at bounding box center [280, 122] width 24 height 10
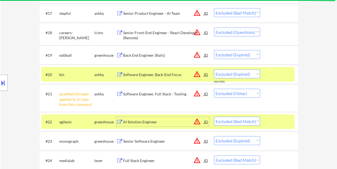
click at [164, 124] on div "AI Solution Engineer" at bounding box center [163, 121] width 81 height 5
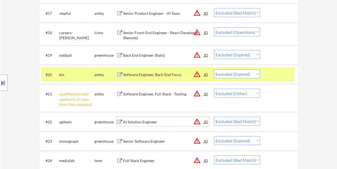
click at [269, 73] on div at bounding box center [280, 74] width 24 height 10
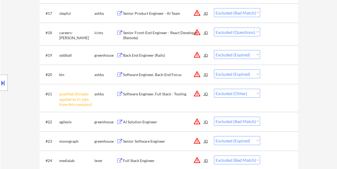
click at [269, 123] on div at bounding box center [280, 122] width 24 height 10
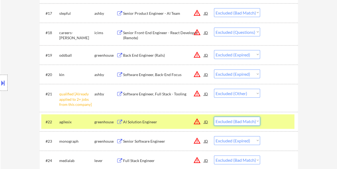
click at [253, 121] on select "Choose an option... Pending Applied Excluded (Questions) Excluded (Expired) Exc…" at bounding box center [237, 121] width 46 height 9
click at [214, 117] on select "Choose an option... Pending Applied Excluded (Questions) Excluded (Expired) Exc…" at bounding box center [237, 121] width 46 height 9
select select ""excluded__expired_""
select select ""excluded__bad_match_""
select select ""excluded""
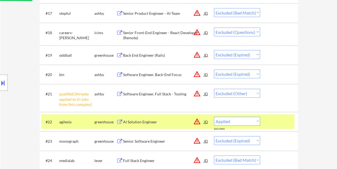
select select ""excluded__bad_match_""
select select ""excluded__expired_""
select select ""excluded__other_""
select select ""excluded__bad_match_""
select select ""excluded__other_""
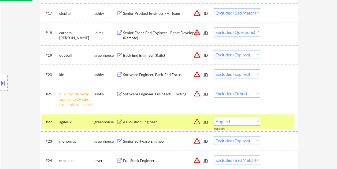
select select ""excluded__bad_match_""
select select ""excluded__other_""
select select ""excluded__expired_""
select select ""excluded__bad_match_""
select select ""excluded__other_""
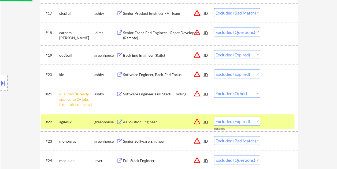
select select ""excluded__bad_match_""
select select ""excluded""
select select ""excluded__other_""
select select ""excluded__bad_match_""
select select ""excluded__salary_""
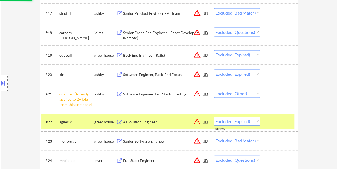
select select ""excluded__bad_match_""
select select ""excluded__other_""
select select ""excluded__bad_match_""
select select ""excluded__other_""
select select ""excluded__bad_match_""
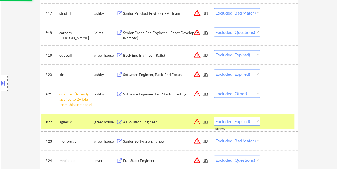
select select ""excluded__other_""
select select ""excluded__bad_match_""
select select ""excluded__other_""
select select ""excluded__bad_match_""
select select ""excluded__expired_""
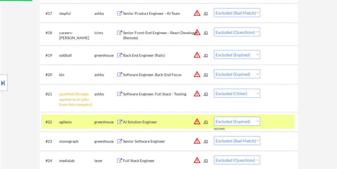
select select ""excluded__bad_match_""
select select ""excluded__expired_""
select select ""excluded__bad_match_""
select select ""excluded__expired_""
select select ""excluded__bad_match_""
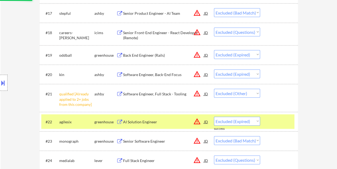
select select ""excluded__other_""
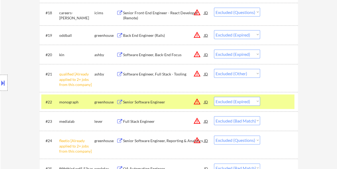
scroll to position [536, 0]
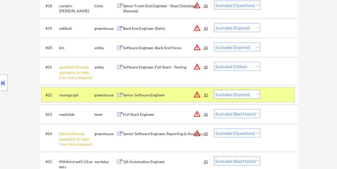
click at [278, 93] on div at bounding box center [280, 95] width 24 height 10
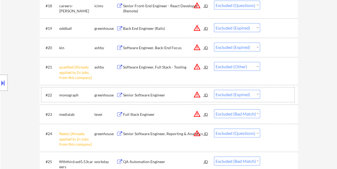
scroll to position [563, 0]
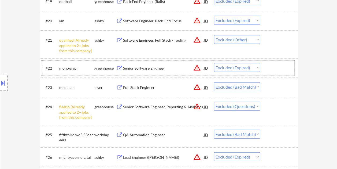
click at [271, 90] on div at bounding box center [280, 87] width 24 height 10
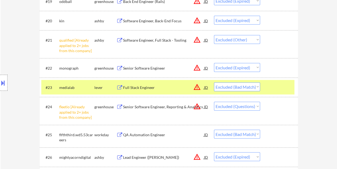
click at [163, 88] on div "Full Stack Engineer" at bounding box center [163, 87] width 81 height 5
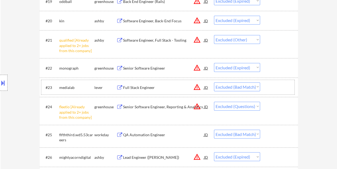
click at [275, 84] on div at bounding box center [280, 87] width 24 height 10
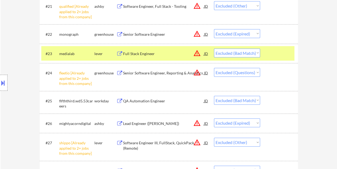
scroll to position [579, 0]
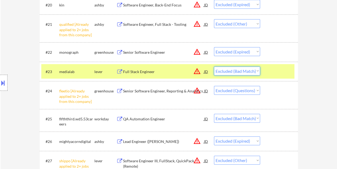
click at [254, 72] on select "Choose an option... Pending Applied Excluded (Questions) Excluded (Expired) Exc…" at bounding box center [237, 71] width 46 height 9
click at [214, 67] on select "Choose an option... Pending Applied Excluded (Questions) Excluded (Expired) Exc…" at bounding box center [237, 71] width 46 height 9
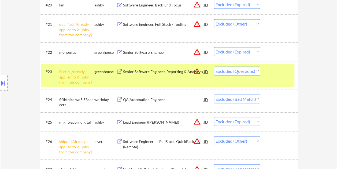
click at [269, 76] on div at bounding box center [280, 72] width 24 height 10
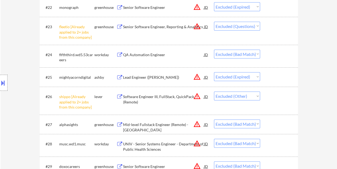
scroll to position [659, 0]
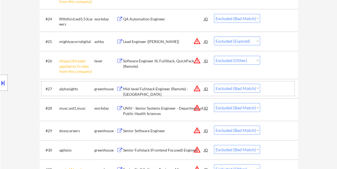
click at [270, 92] on div at bounding box center [280, 89] width 24 height 10
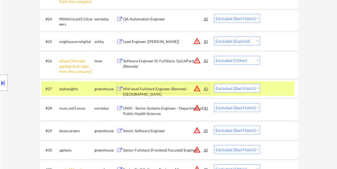
click at [173, 88] on div "Mid-level Fullstack Engineer (Remote) - US" at bounding box center [163, 91] width 81 height 10
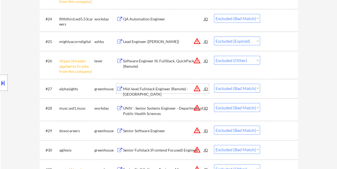
click at [279, 106] on div at bounding box center [280, 108] width 24 height 10
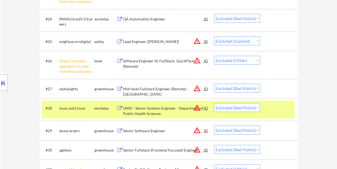
scroll to position [686, 0]
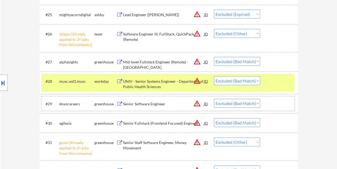
click at [273, 105] on div at bounding box center [280, 104] width 24 height 10
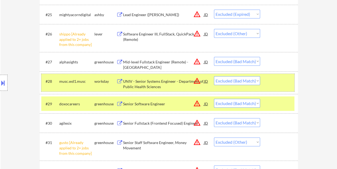
click at [272, 84] on div at bounding box center [280, 81] width 24 height 10
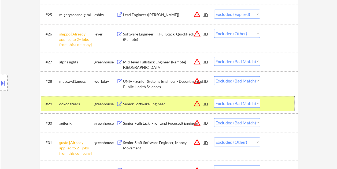
click at [167, 109] on div "#29 doxocareers greenhouse Senior Software Engineer JD warning_amber Choose an …" at bounding box center [167, 103] width 253 height 14
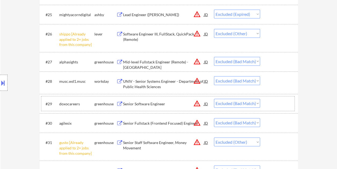
click at [282, 107] on div at bounding box center [280, 104] width 24 height 10
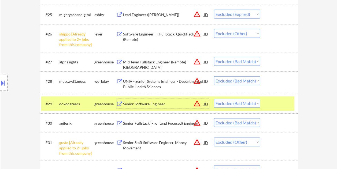
click at [166, 102] on div "Senior Software Engineer" at bounding box center [163, 103] width 81 height 5
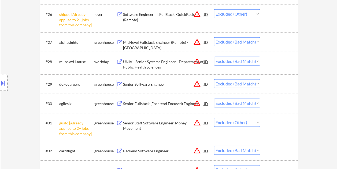
scroll to position [713, 0]
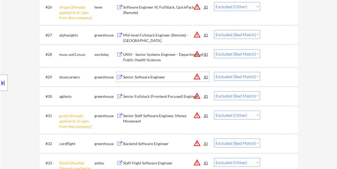
click at [268, 94] on div at bounding box center [280, 96] width 24 height 10
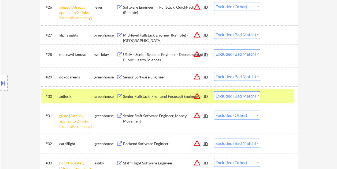
click at [118, 97] on button at bounding box center [119, 96] width 7 height 5
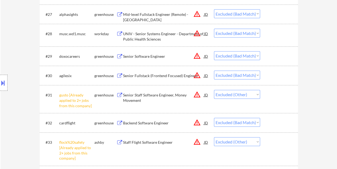
scroll to position [740, 0]
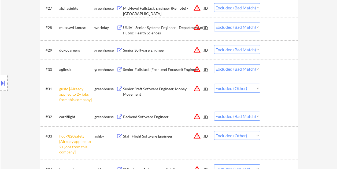
click at [269, 115] on div at bounding box center [280, 117] width 24 height 10
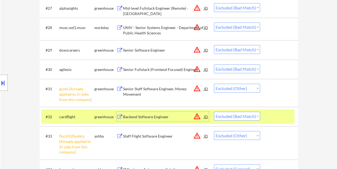
click at [145, 115] on div "Backend Software Engineer" at bounding box center [163, 116] width 81 height 5
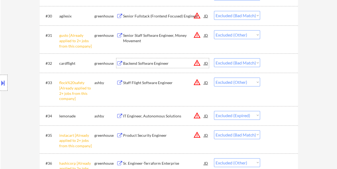
scroll to position [794, 0]
click at [275, 135] on div at bounding box center [280, 135] width 24 height 10
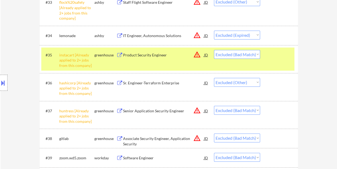
scroll to position [874, 0]
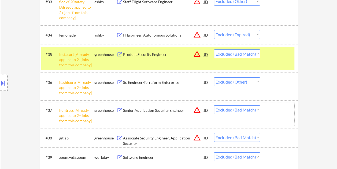
click at [273, 111] on div at bounding box center [280, 110] width 24 height 10
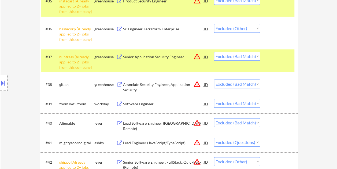
scroll to position [928, 0]
click at [271, 81] on div at bounding box center [280, 84] width 24 height 10
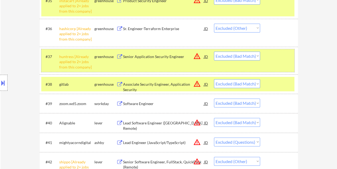
click at [267, 61] on div "#37 huntress [Already applied to 2+ jobs from this company] greenhouse Senior A…" at bounding box center [167, 60] width 253 height 23
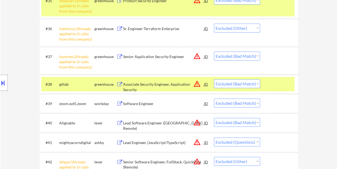
drag, startPoint x: 271, startPoint y: 8, endPoint x: 266, endPoint y: 15, distance: 8.8
click at [272, 8] on div "#35 instacart [Already applied to 2+ jobs from this company] greenhouse Product…" at bounding box center [167, 4] width 253 height 23
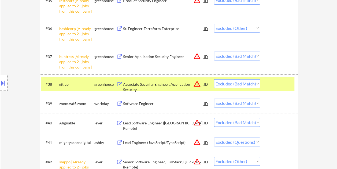
click at [154, 87] on div "Associate Security Engineer, Application Security" at bounding box center [163, 84] width 81 height 10
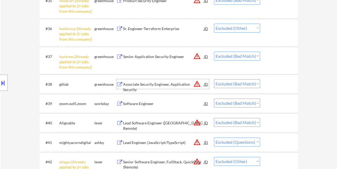
click at [270, 82] on div at bounding box center [280, 84] width 24 height 10
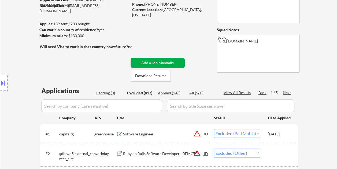
scroll to position [54, 0]
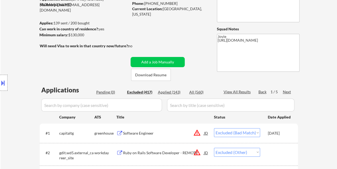
click at [162, 90] on div "Applied (143)" at bounding box center [171, 91] width 27 height 5
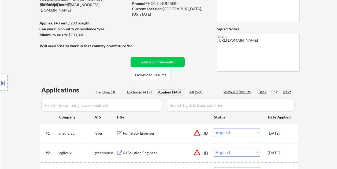
click at [135, 91] on div "Excluded (417)" at bounding box center [140, 91] width 27 height 5
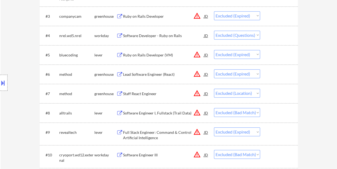
scroll to position [80, 0]
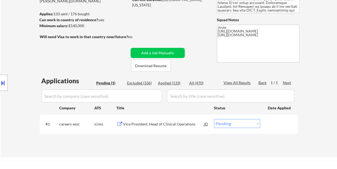
scroll to position [134, 0]
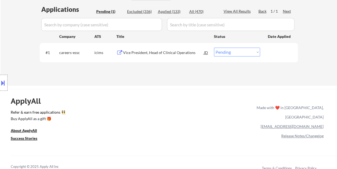
drag, startPoint x: 265, startPoint y: 52, endPoint x: 260, endPoint y: 53, distance: 4.9
click at [265, 52] on div "#1 careers-essc icims Vice President, Head of Clinical Operations JD Choose an …" at bounding box center [167, 52] width 253 height 14
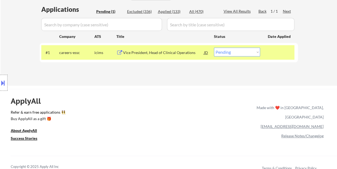
click at [152, 51] on div "Vice President, Head of Clinical Operations" at bounding box center [163, 52] width 81 height 5
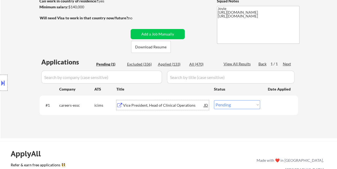
scroll to position [80, 0]
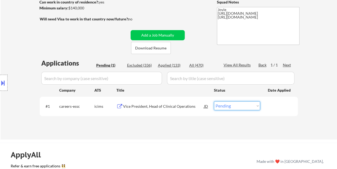
click at [239, 107] on select "Choose an option... Pending Applied Excluded (Questions) Excluded (Expired) Exc…" at bounding box center [237, 105] width 46 height 9
select select ""excluded__bad_match_""
click at [214, 101] on select "Choose an option... Pending Applied Excluded (Questions) Excluded (Expired) Exc…" at bounding box center [237, 105] width 46 height 9
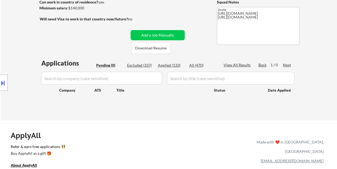
click at [143, 65] on div "Excluded (337)" at bounding box center [140, 64] width 27 height 5
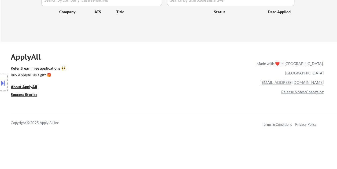
scroll to position [134, 0]
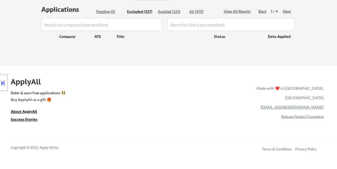
select select ""excluded__bad_match_""
select select ""excluded__location_""
select select ""excluded__bad_match_""
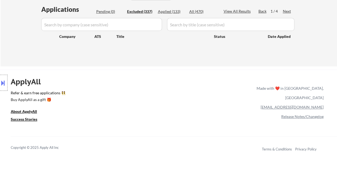
select select ""excluded__bad_match_""
select select ""excluded__expired_""
select select ""excluded__bad_match_""
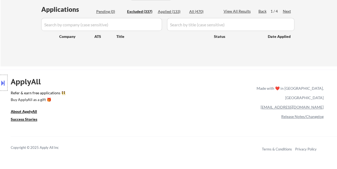
select select ""excluded__bad_match_""
select select ""excluded__expired_""
select select ""excluded""
select select ""excluded__expired_""
select select ""excluded__bad_match_""
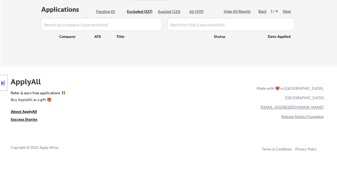
select select ""excluded""
select select ""excluded__bad_match_""
select select ""excluded__expired_""
select select ""excluded__bad_match_""
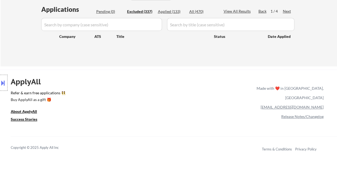
select select ""excluded__bad_match_""
select select ""excluded__salary_""
select select ""excluded__bad_match_""
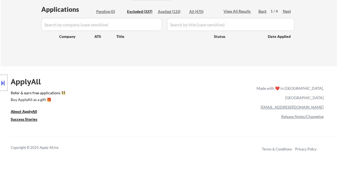
select select ""excluded__bad_match_""
select select ""excluded__expired_""
select select ""excluded__bad_match_""
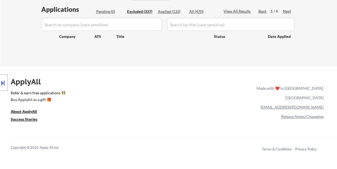
select select ""excluded__bad_match_""
select select ""excluded__expired_""
select select ""excluded__bad_match_""
select select ""excluded__expired_""
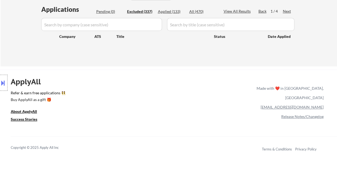
select select ""excluded__expired_""
select select ""excluded__bad_match_""
select select ""excluded__location_""
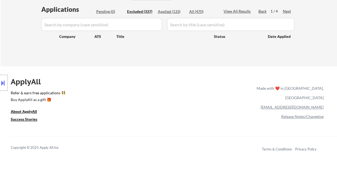
select select ""excluded__expired_""
select select ""excluded__bad_match_""
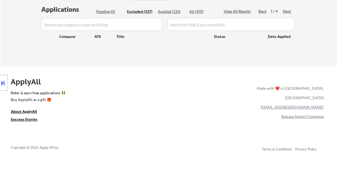
select select ""excluded__expired_""
select select ""excluded__other_""
select select ""excluded__bad_match_""
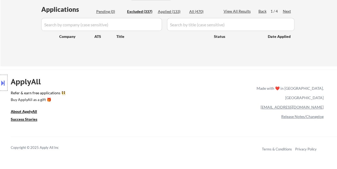
select select ""excluded""
select select ""excluded__bad_match_""
select select ""excluded__expired_""
select select ""excluded__bad_match_""
select select ""excluded__expired_""
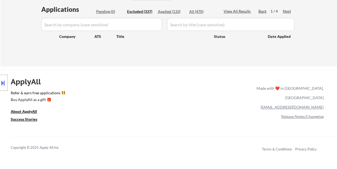
select select ""excluded__bad_match_""
select select ""excluded__expired_""
select select ""excluded__bad_match_""
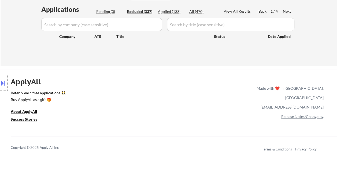
select select ""excluded__salary_""
select select ""excluded__bad_match_""
select select ""excluded__salary_""
select select ""excluded__bad_match_""
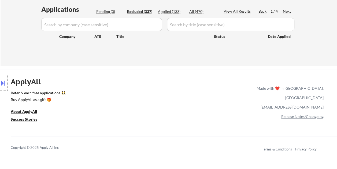
select select ""excluded__expired_""
select select ""excluded__location_""
select select ""excluded__bad_match_""
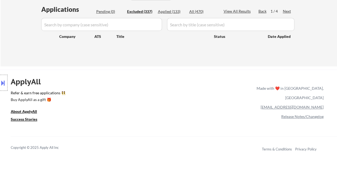
select select ""excluded__bad_match_""
select select ""excluded__expired_""
select select ""excluded__bad_match_""
select select ""excluded__expired_""
select select ""excluded""
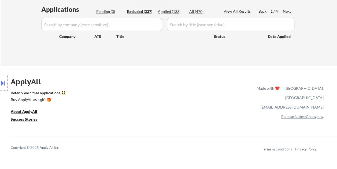
select select ""excluded__bad_match_""
select select ""excluded__salary_""
select select ""excluded__location_""
select select ""excluded__expired_""
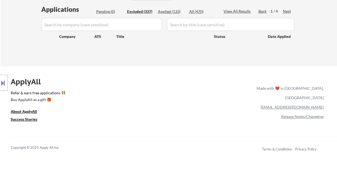
select select ""excluded__expired_""
select select ""excluded__salary_""
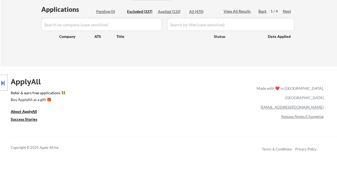
select select ""excluded__bad_match_""
select select ""excluded__expired_""
select select ""excluded__bad_match_""
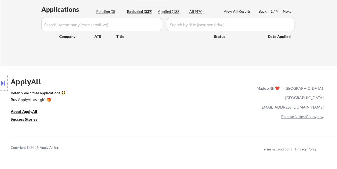
select select ""excluded__bad_match_""
select select ""excluded__other_""
select select ""excluded__location_""
select select ""excluded__expired_""
select select ""excluded__bad_match_""
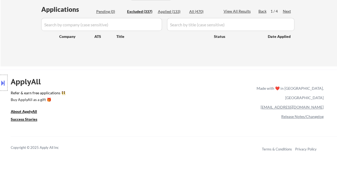
select select ""excluded__bad_match_""
select select ""excluded__expired_""
select select ""excluded__bad_match_""
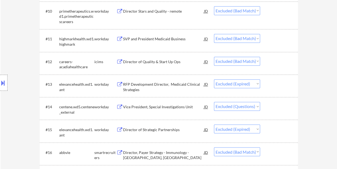
scroll to position [402, 0]
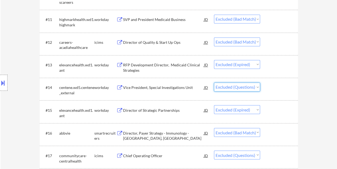
drag, startPoint x: 259, startPoint y: 87, endPoint x: 234, endPoint y: 84, distance: 24.3
click at [259, 87] on select "Choose an option... Pending Applied Excluded (Questions) Excluded (Expired) Exc…" at bounding box center [237, 86] width 46 height 9
drag, startPoint x: 269, startPoint y: 94, endPoint x: 267, endPoint y: 97, distance: 3.3
click at [269, 95] on div "#14 centene.wd5.centene_external workday Vice President, Special Investigations…" at bounding box center [167, 89] width 253 height 18
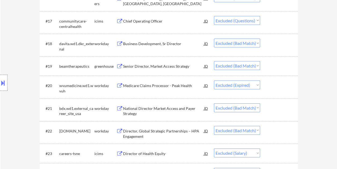
scroll to position [510, 0]
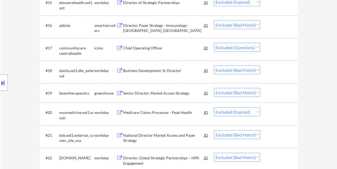
drag, startPoint x: 281, startPoint y: 43, endPoint x: 283, endPoint y: 47, distance: 3.7
click at [282, 44] on div at bounding box center [280, 48] width 24 height 10
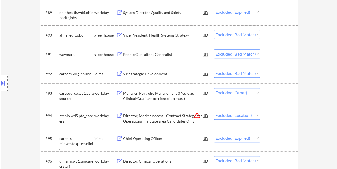
scroll to position [2092, 0]
